Goal: Check status

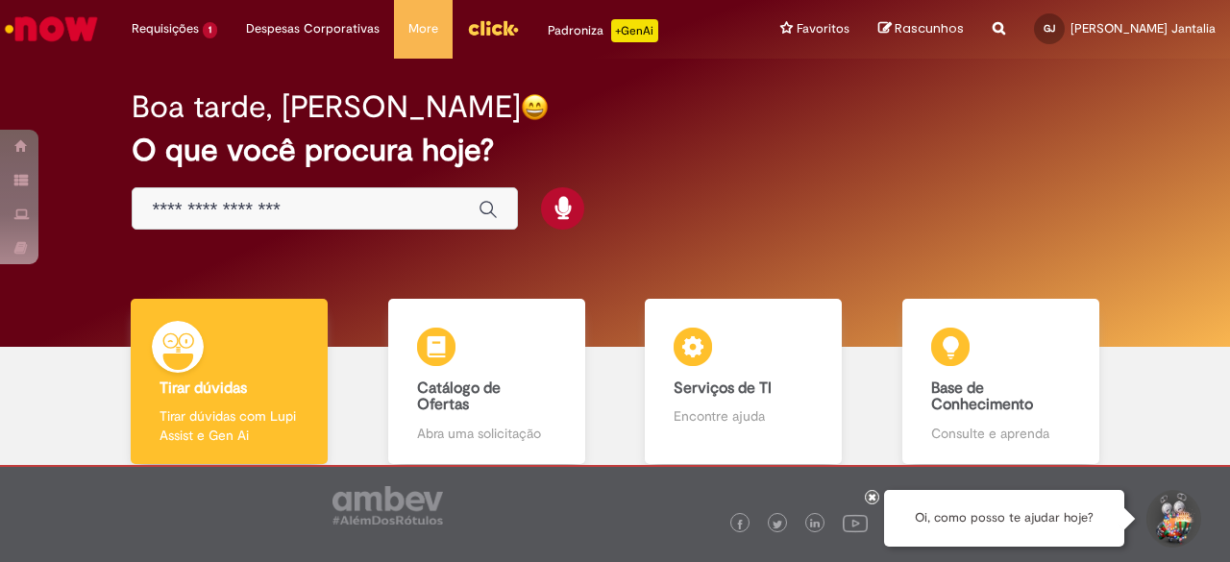
click at [492, 18] on img "Menu Cabeçalho" at bounding box center [493, 27] width 52 height 29
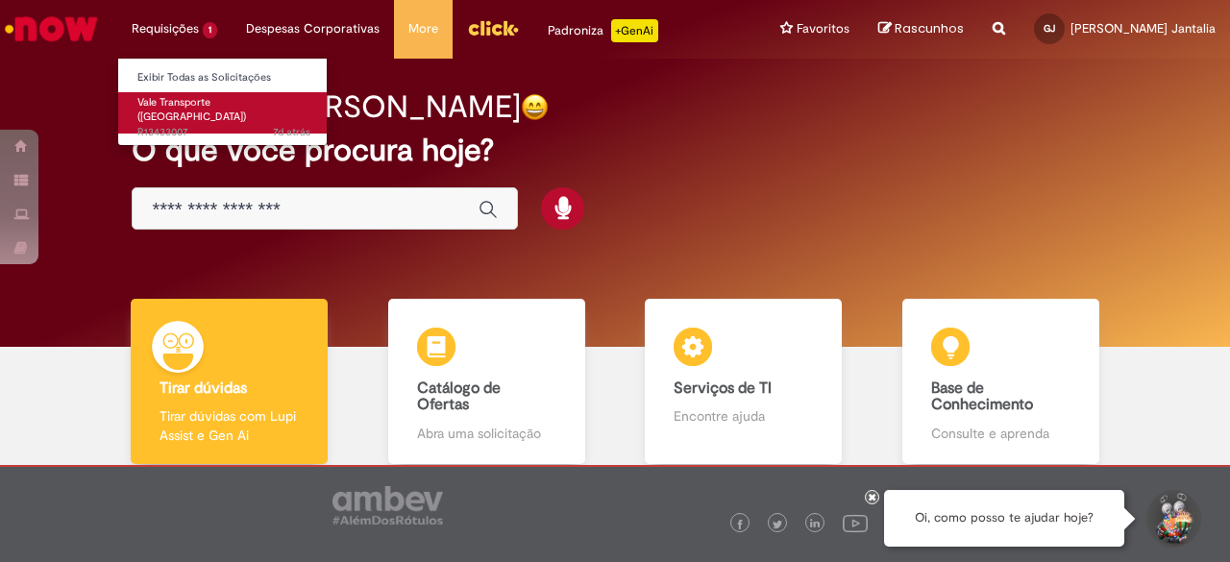
click at [208, 107] on span "Vale Transporte ([GEOGRAPHIC_DATA])" at bounding box center [191, 110] width 109 height 30
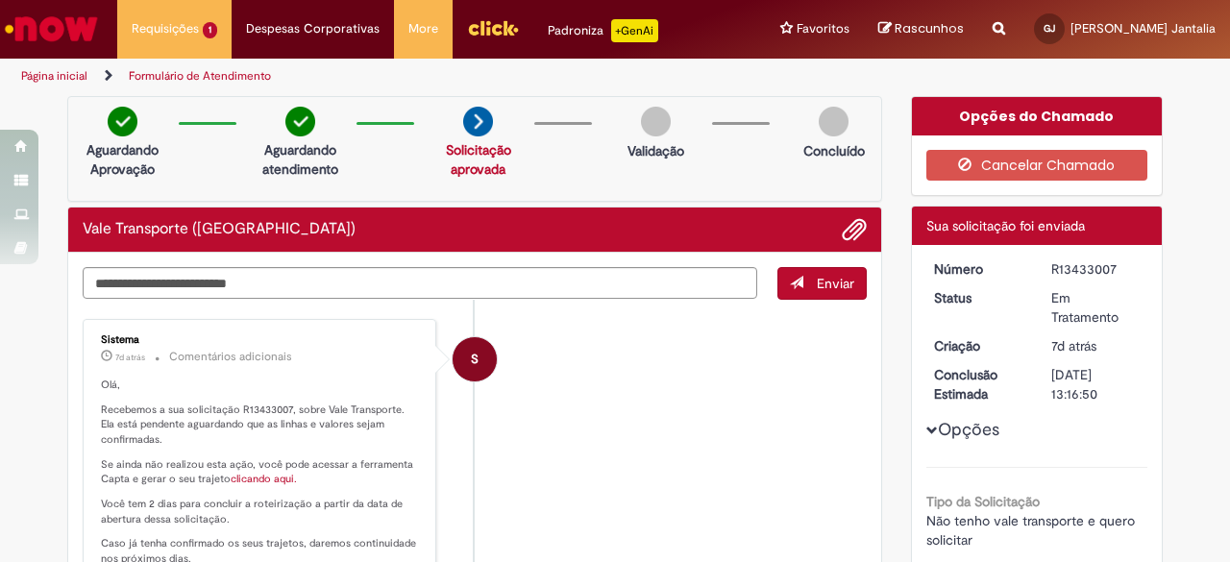
click at [254, 479] on link "clicando aqui." at bounding box center [264, 479] width 66 height 14
click at [22, 75] on link "Página inicial" at bounding box center [54, 75] width 66 height 15
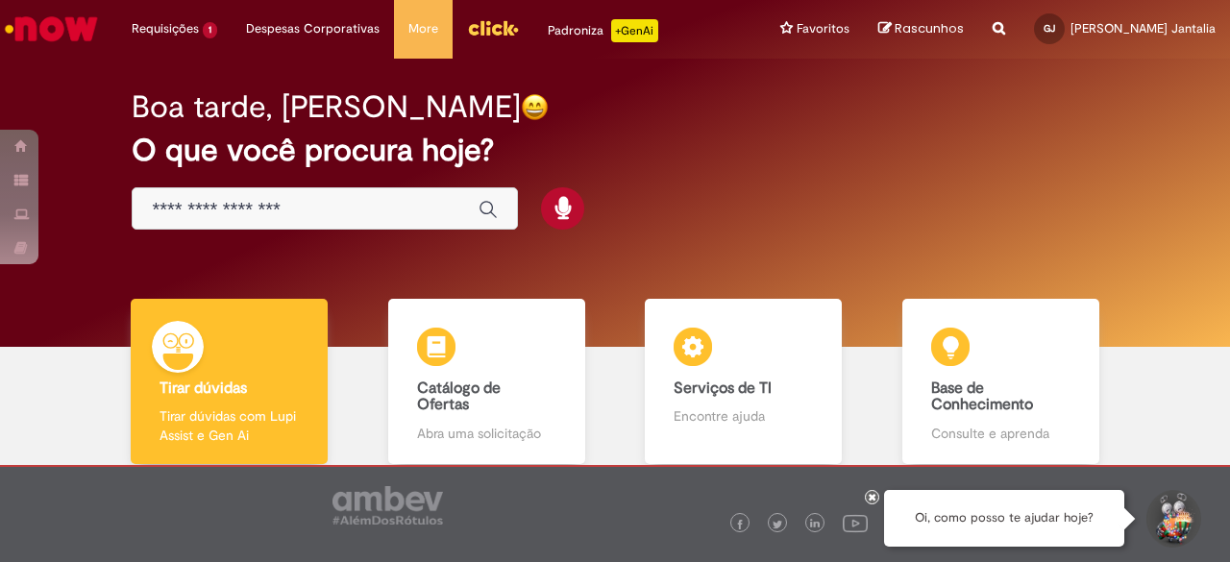
click at [873, 493] on icon at bounding box center [873, 497] width 8 height 10
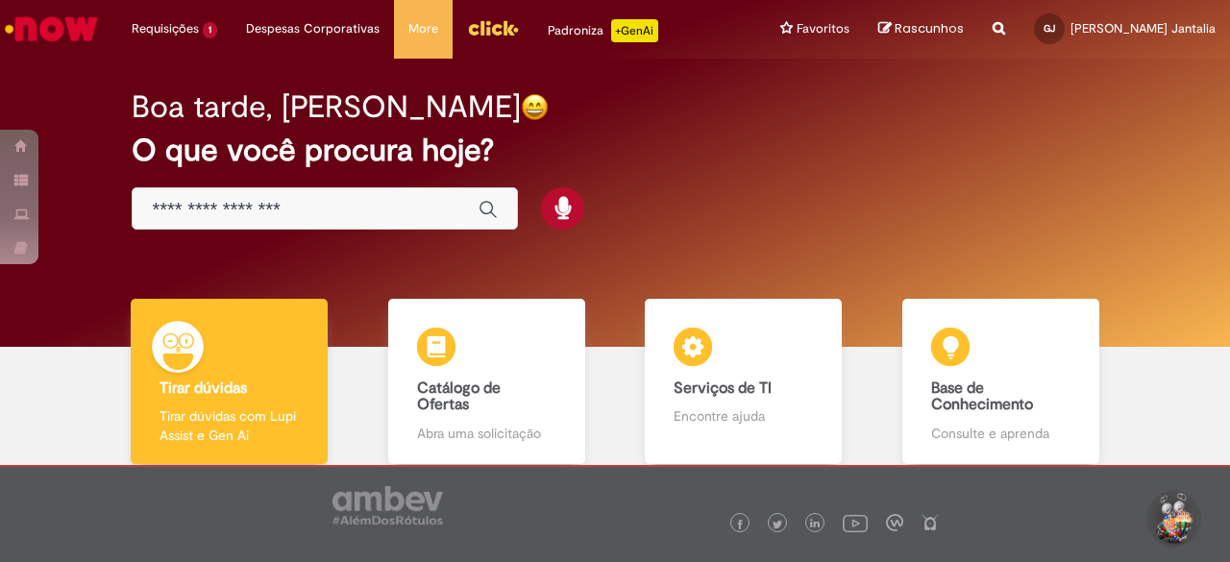
click at [993, 527] on div at bounding box center [615, 501] width 984 height 68
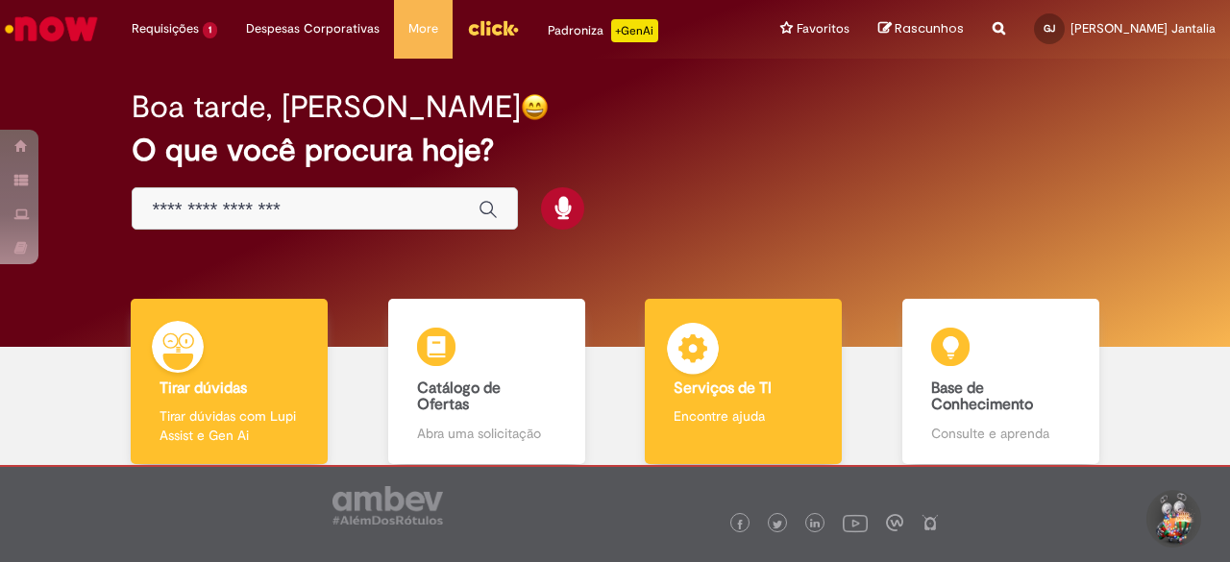
click at [702, 412] on p "Encontre ajuda" at bounding box center [743, 416] width 139 height 19
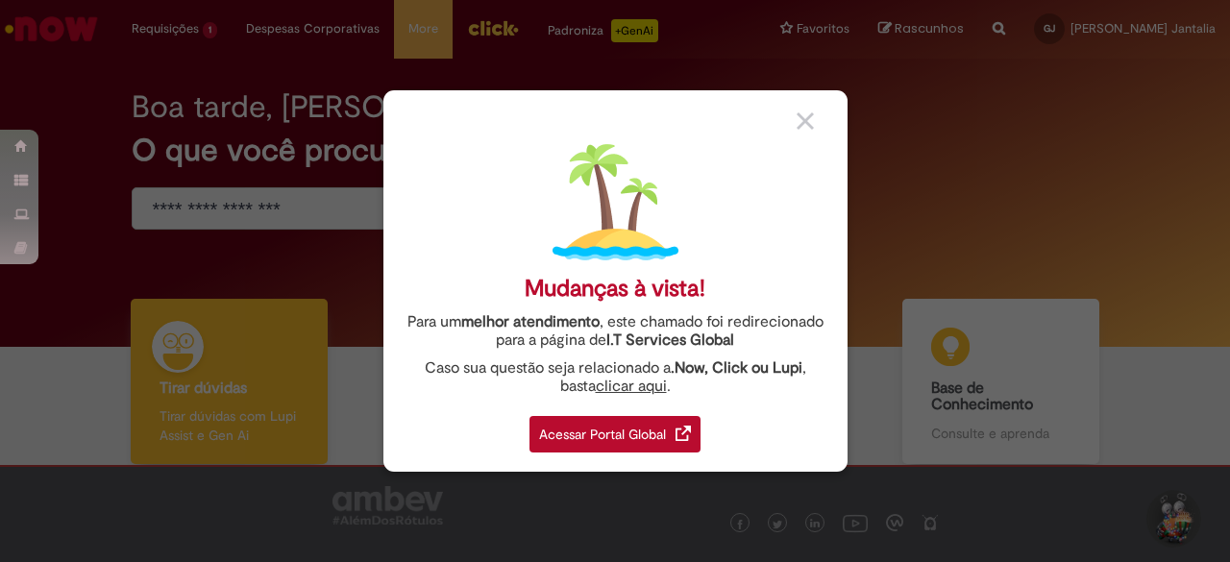
click at [591, 437] on div "Acessar Portal Global" at bounding box center [615, 434] width 171 height 37
